Goal: Task Accomplishment & Management: Use online tool/utility

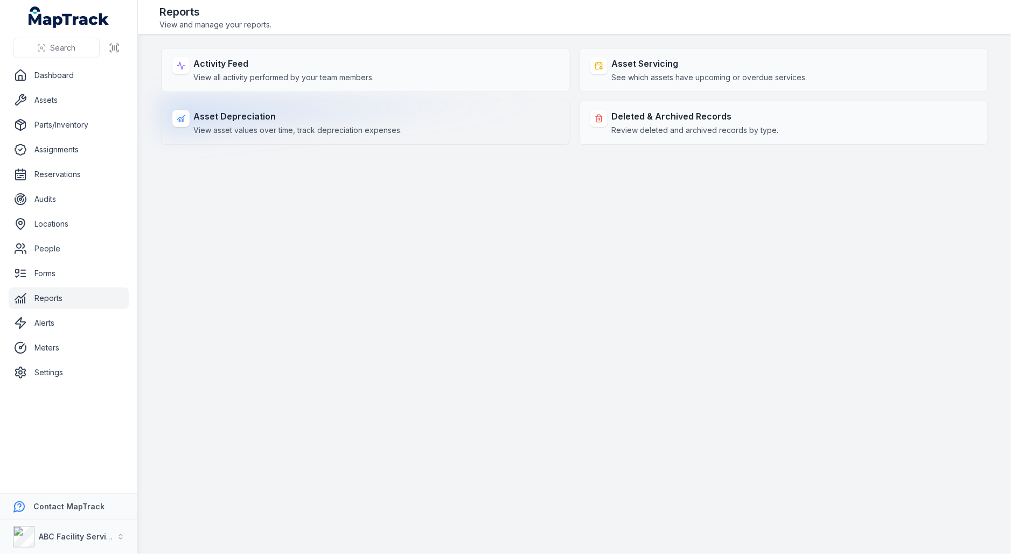
click at [317, 123] on div "Asset Depreciation View asset values over time, track depreciation expenses." at bounding box center [298, 123] width 208 height 26
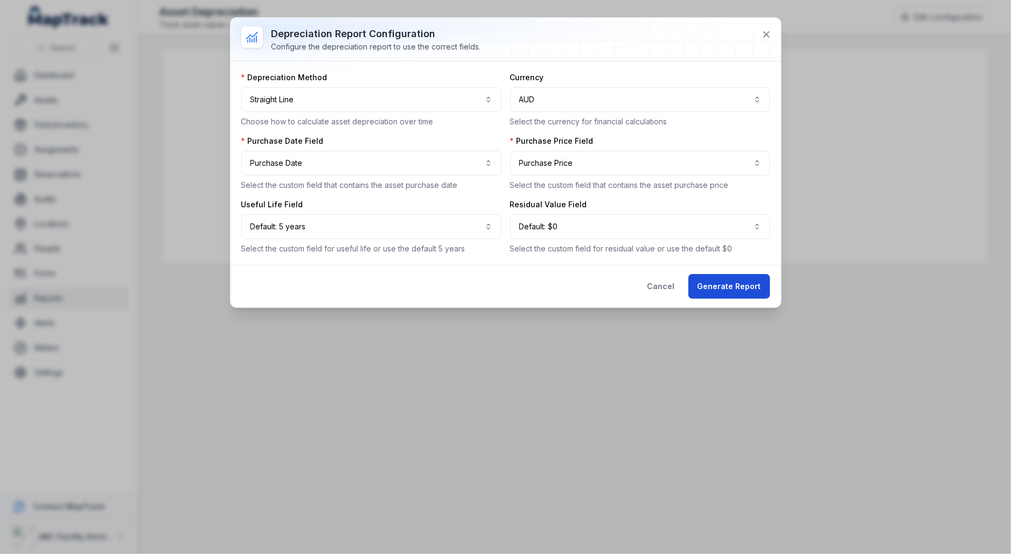
click at [718, 277] on button "Generate Report" at bounding box center [729, 286] width 82 height 25
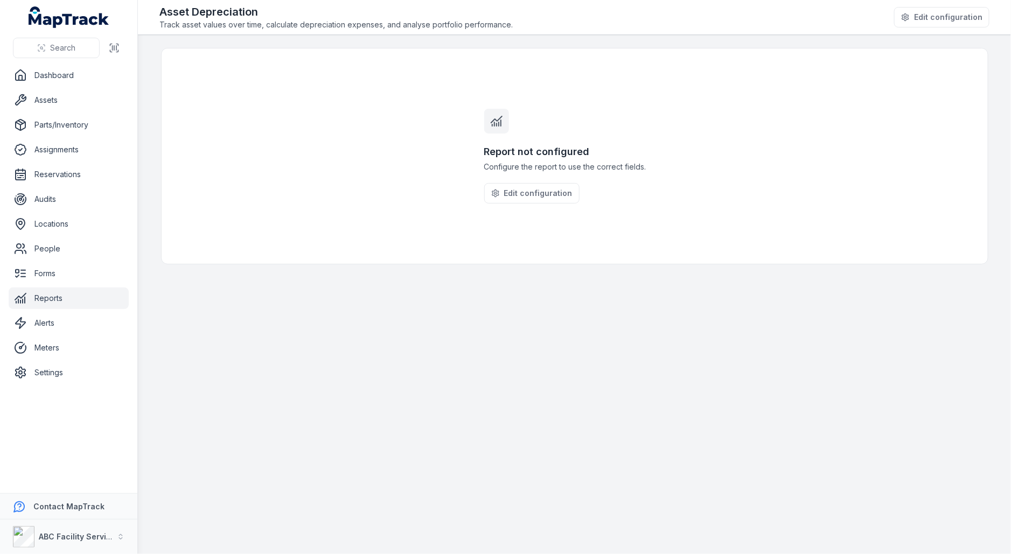
click at [587, 131] on div "Report not configured Configure the report to use the correct fields. Edit conf…" at bounding box center [574, 155] width 207 height 215
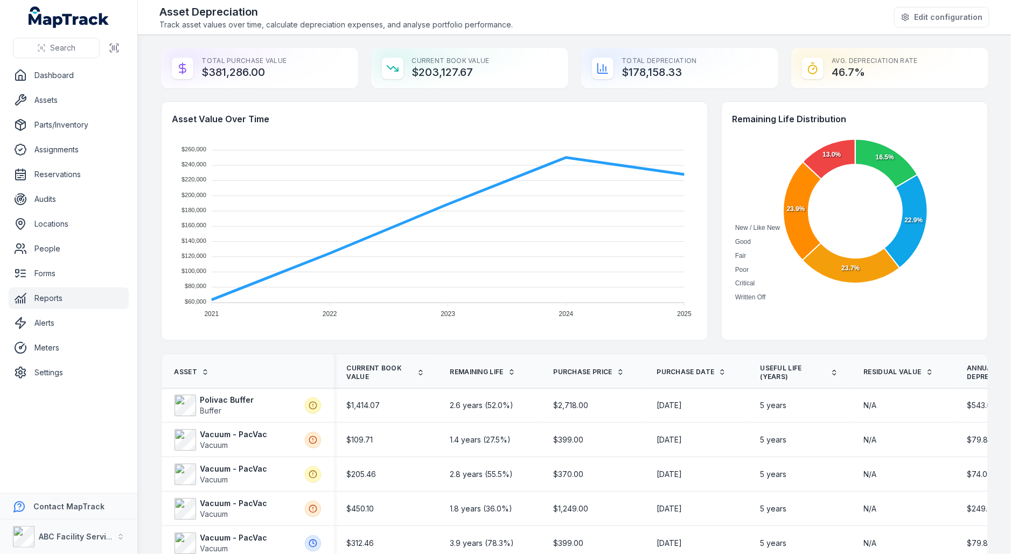
click at [715, 201] on div "Asset Value Over Time $260,000 $260,000 $240,000 $240,000 $220,000 $220,000 $20…" at bounding box center [574, 221] width 827 height 240
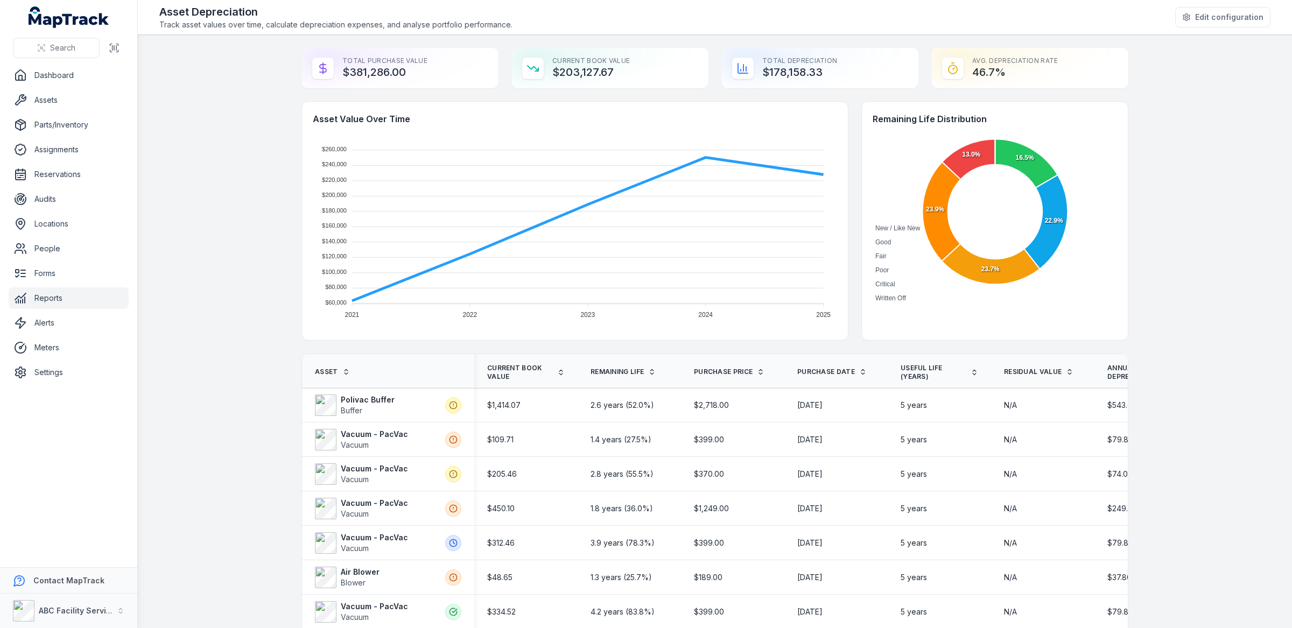
click at [1010, 257] on main "Total Purchase Value $381,286.00 Current Book Value $203,127.67 Total Depreciat…" at bounding box center [715, 331] width 1155 height 593
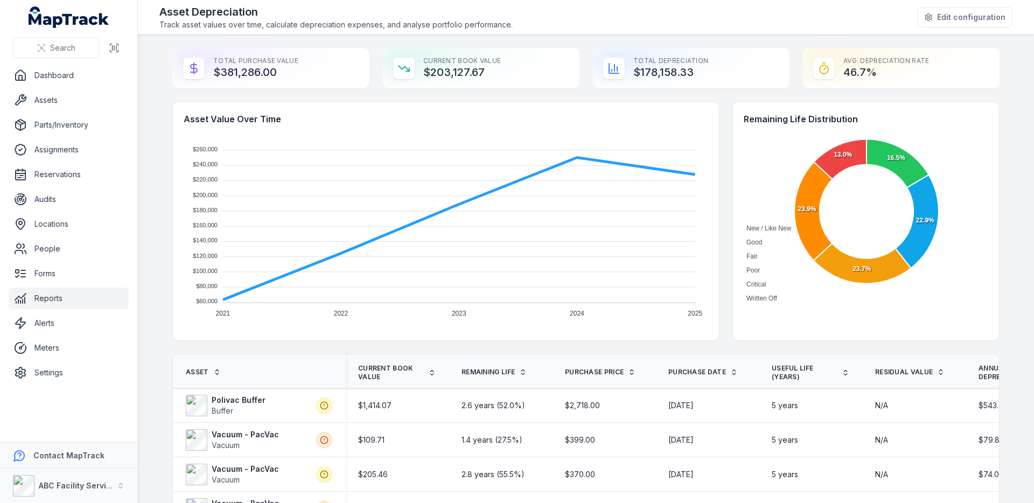
click at [724, 239] on div "Asset Value Over Time $260,000 $260,000 $240,000 $240,000 $220,000 $220,000 $20…" at bounding box center [585, 221] width 827 height 240
click at [91, 109] on link "Assets" at bounding box center [69, 100] width 120 height 22
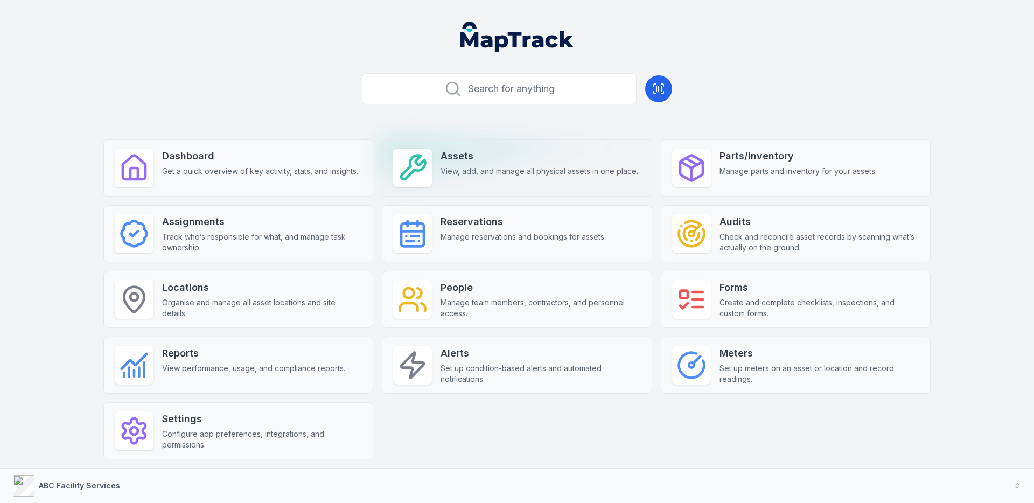
click at [516, 162] on strong "Assets" at bounding box center [540, 156] width 198 height 15
